Goal: Find specific page/section: Find specific page/section

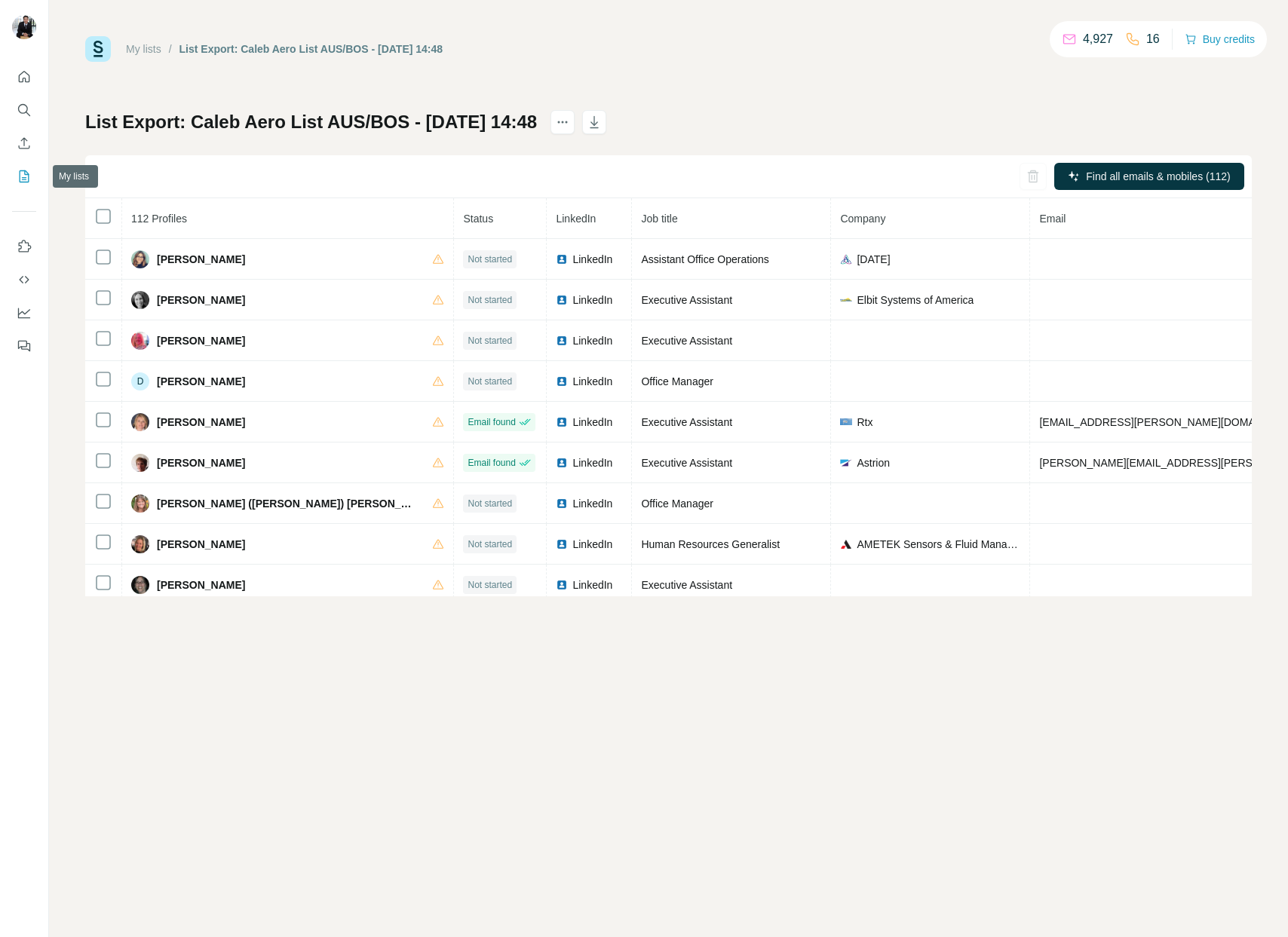
click at [24, 181] on icon "My lists" at bounding box center [24, 176] width 15 height 15
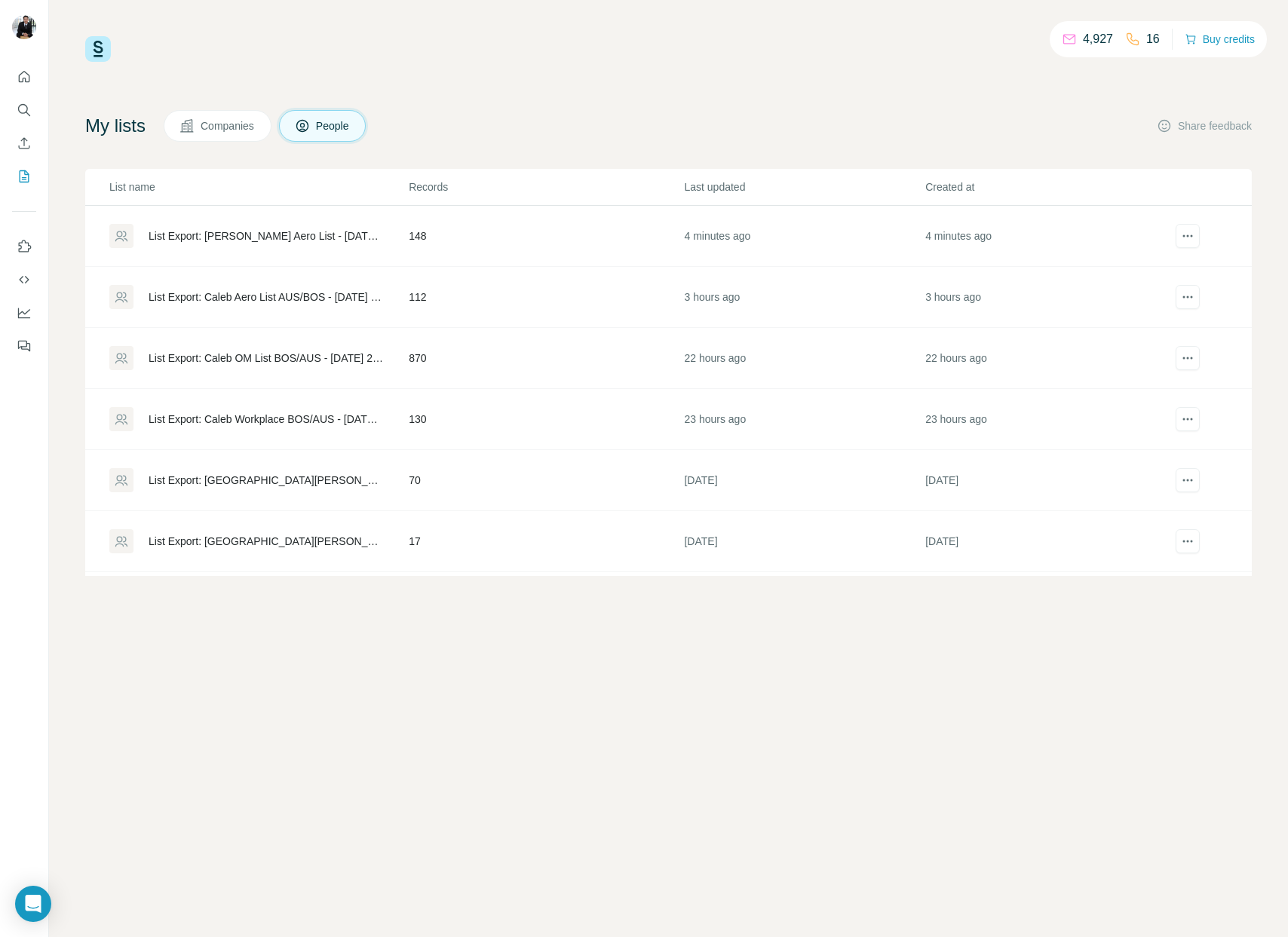
click at [266, 246] on div "List Export: Joe Aero List - 04/09/2025 17:56" at bounding box center [258, 236] width 298 height 24
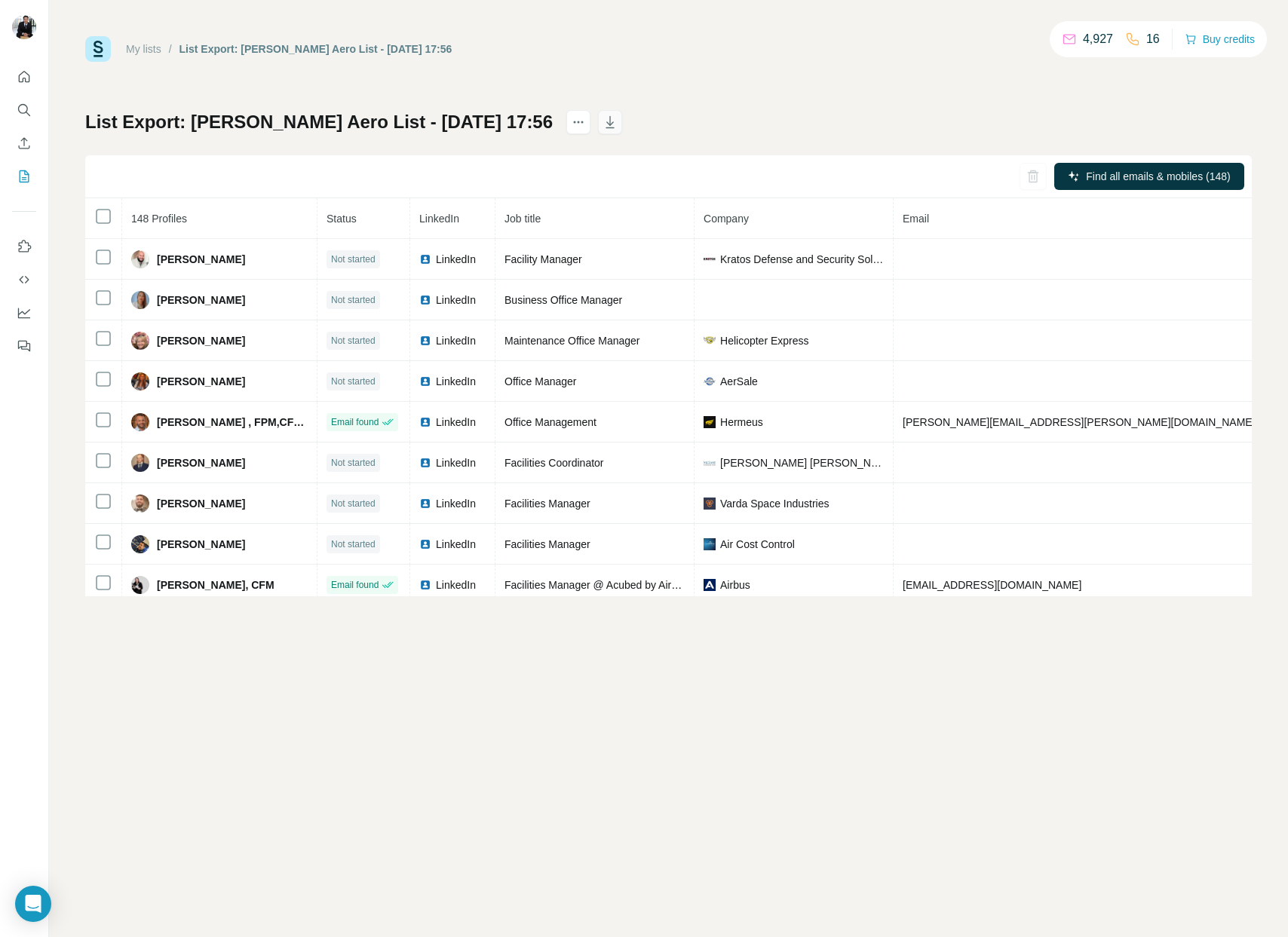
click at [603, 128] on icon "button" at bounding box center [610, 122] width 15 height 15
